Goal: Information Seeking & Learning: Find specific fact

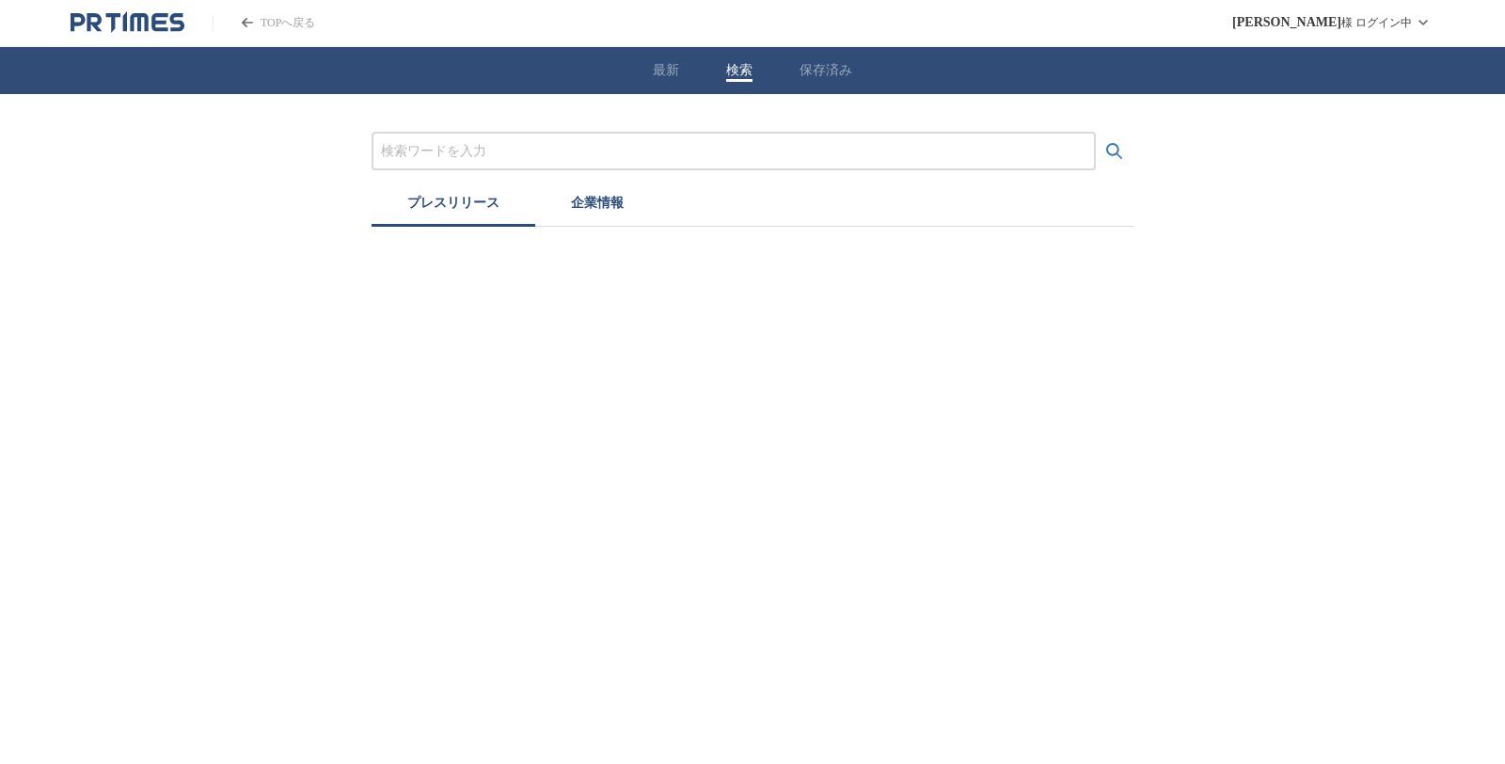
click at [483, 149] on input "プレスリリースおよび企業を検索する" at bounding box center [734, 151] width 706 height 21
click at [1105, 149] on icon "検索する" at bounding box center [1115, 151] width 23 height 23
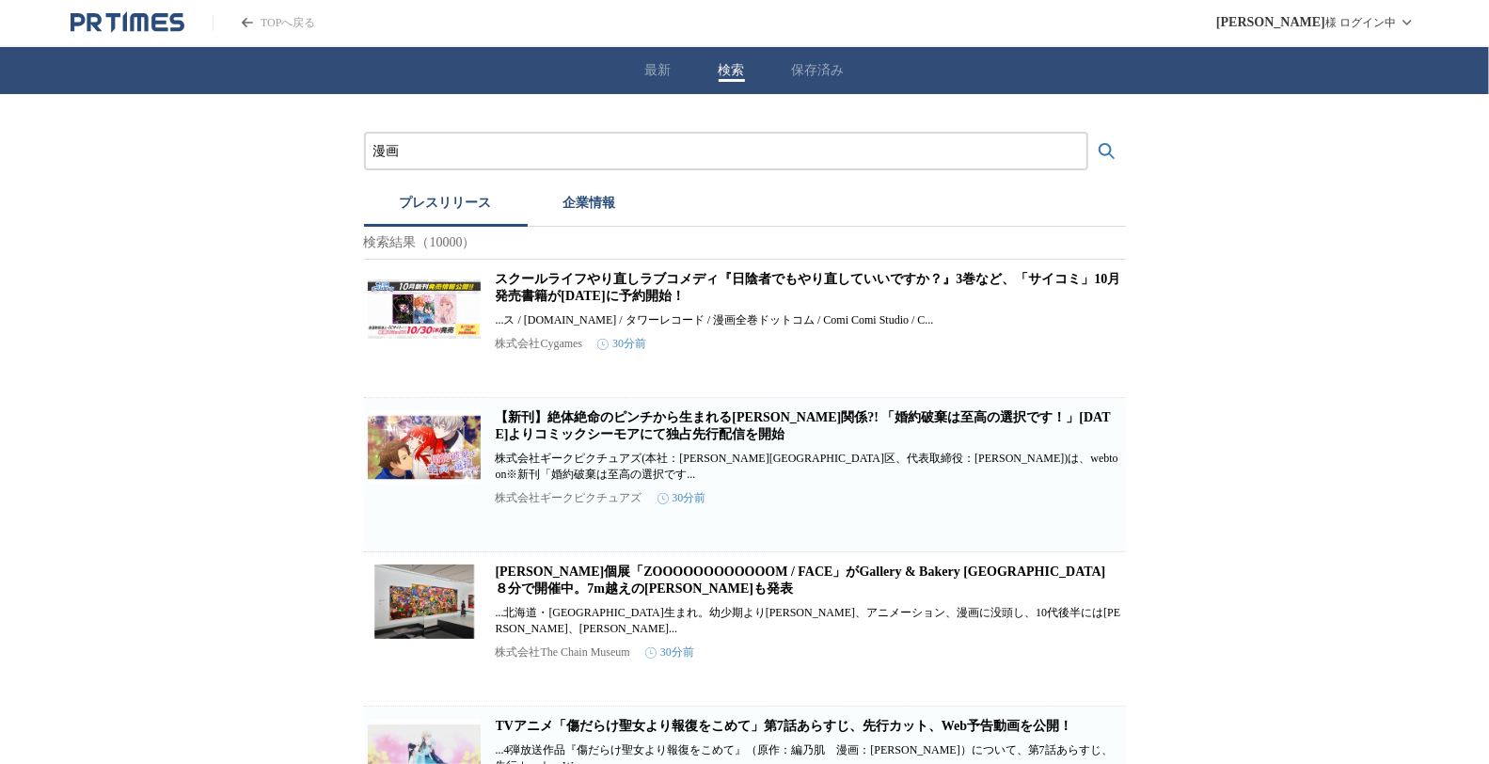
click at [480, 152] on input "漫画" at bounding box center [726, 151] width 706 height 21
click at [1088, 133] on button "検索する" at bounding box center [1107, 152] width 38 height 38
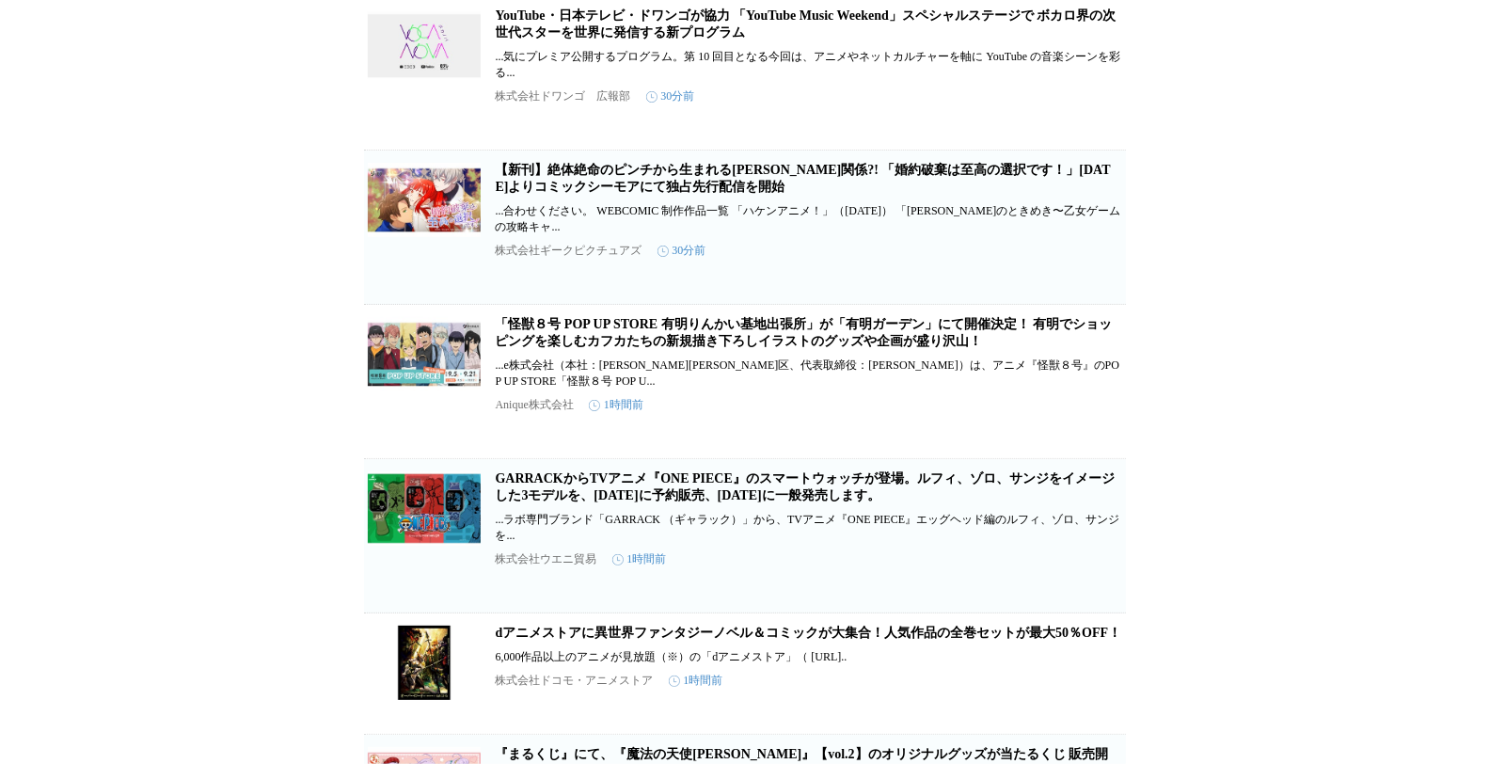
scroll to position [627, 0]
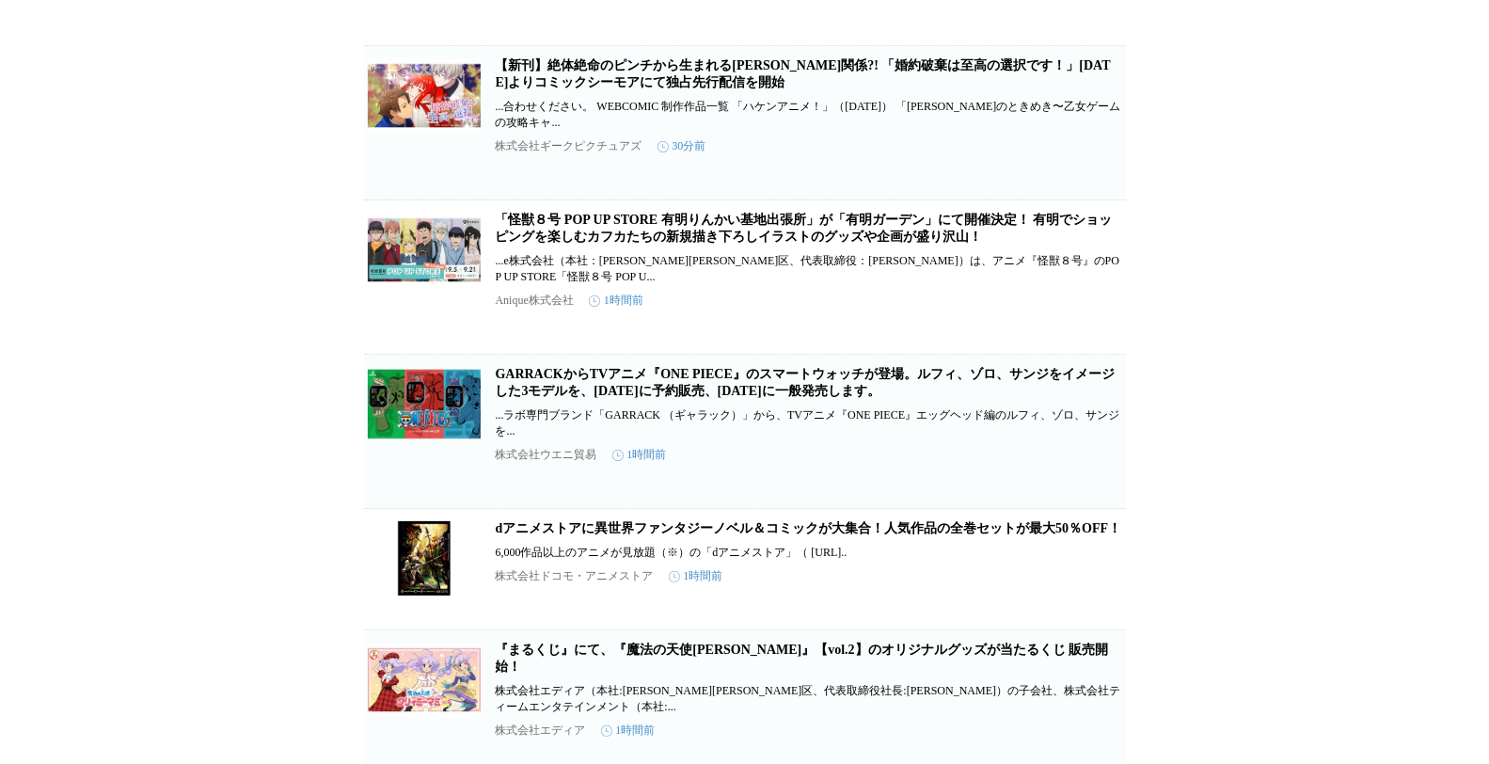
click at [605, 244] on link "「怪獣８号 POP UP STORE 有明りんかい基地出張所」が「有明ガーデン」にて開催決定！ 有明でショッピングを楽しむカフカたちの新規描き下ろしイラストの…" at bounding box center [804, 228] width 617 height 31
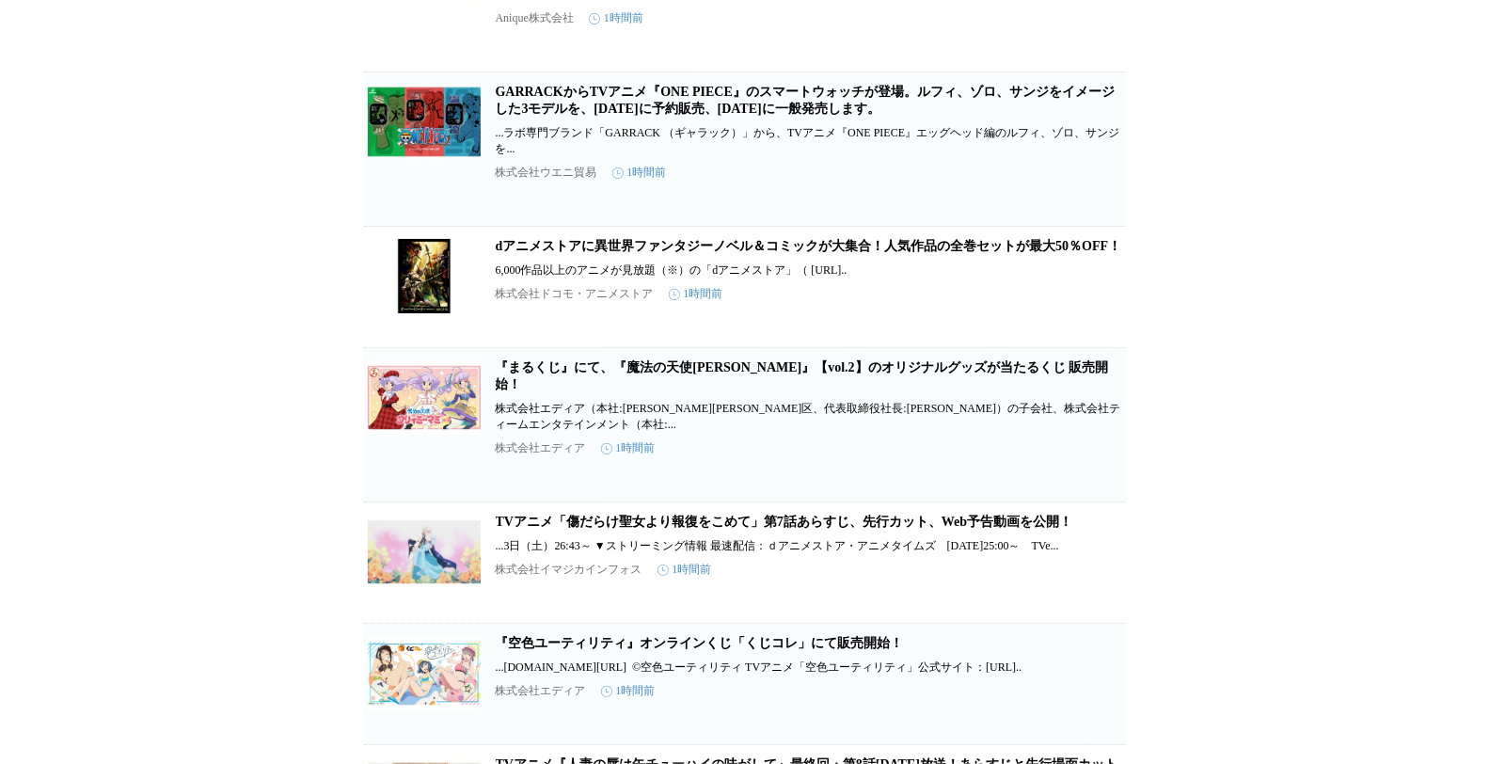
scroll to position [106, 0]
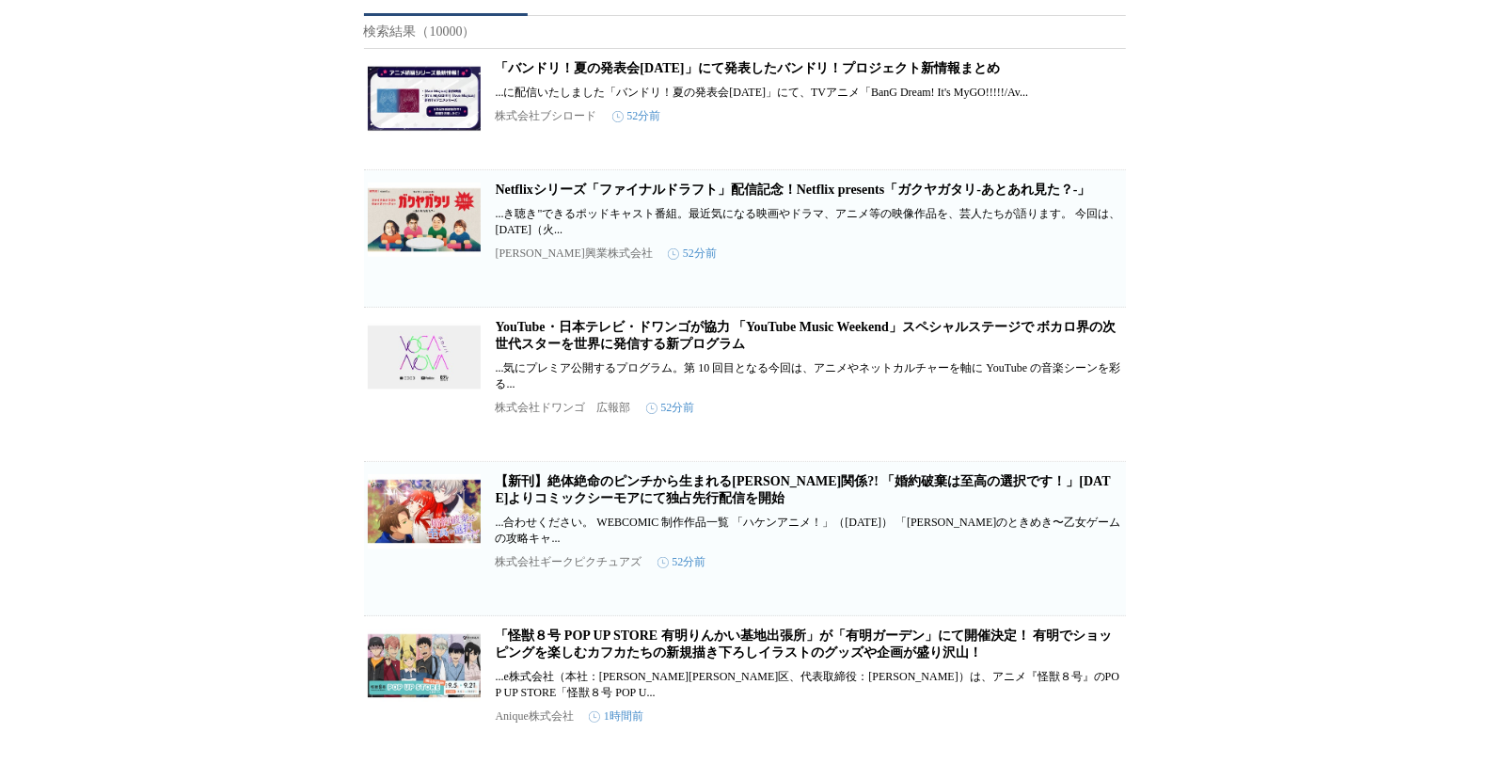
scroll to position [2, 0]
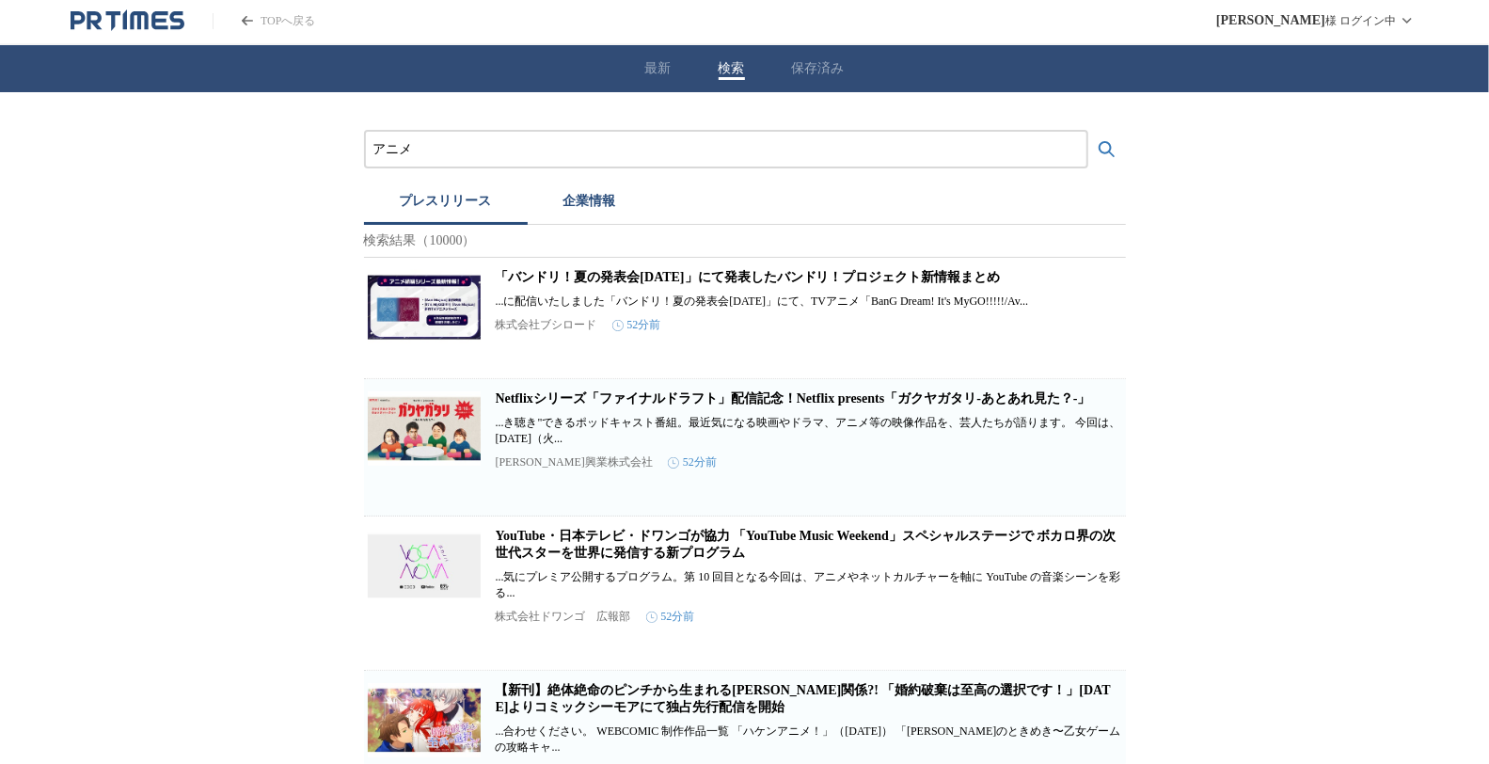
drag, startPoint x: 356, startPoint y: 144, endPoint x: 259, endPoint y: 145, distance: 96.9
type input "漫画"
click at [1088, 131] on button "検索する" at bounding box center [1107, 150] width 38 height 38
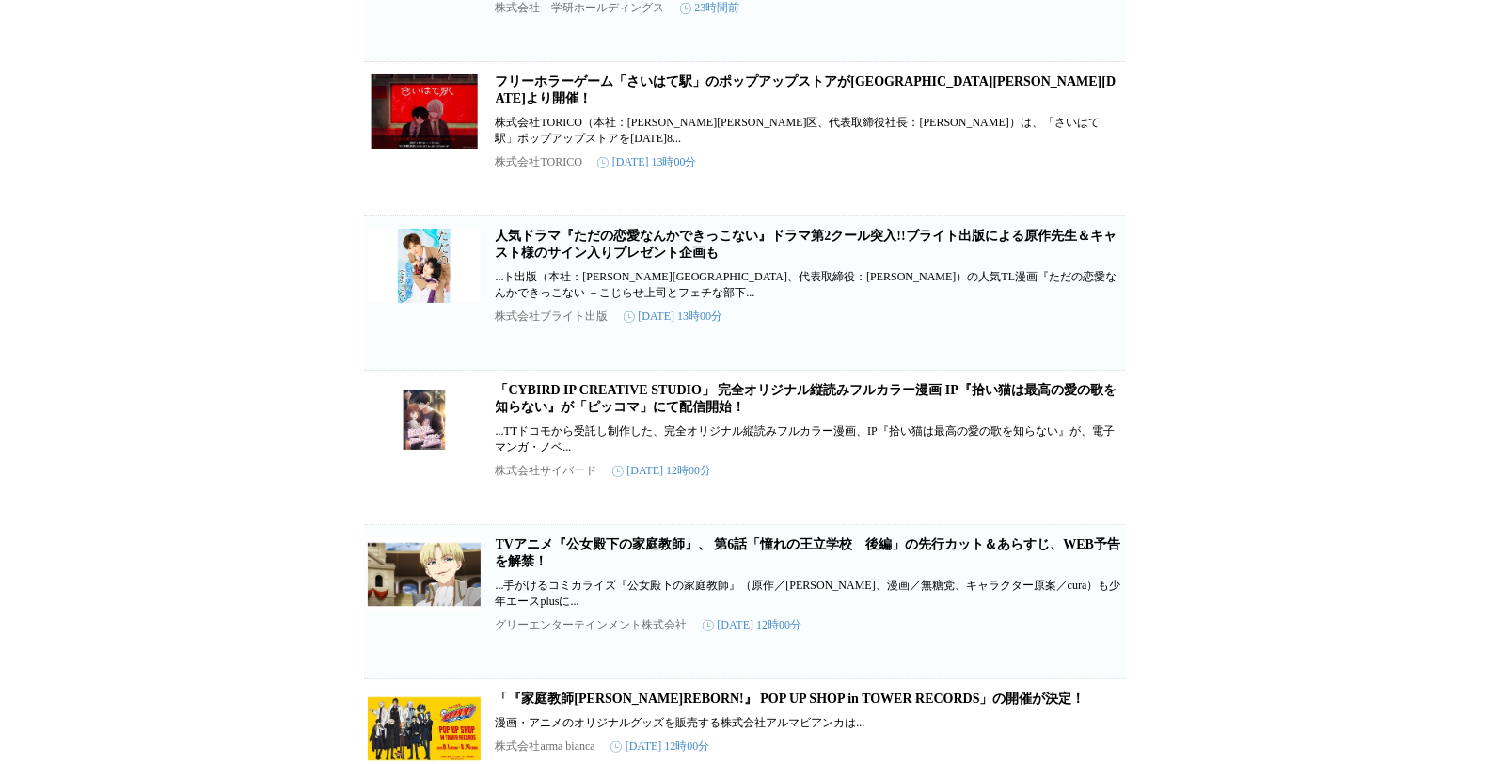
scroll to position [5030, 0]
